Goal: Task Accomplishment & Management: Use online tool/utility

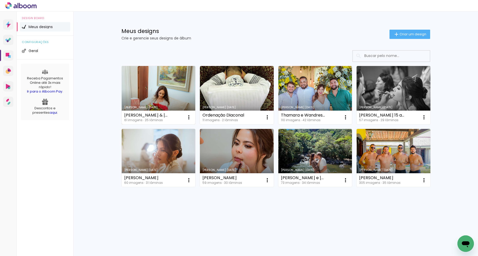
click at [165, 90] on link "Criado em [DATE]" at bounding box center [159, 95] width 74 height 58
